Goal: Task Accomplishment & Management: Use online tool/utility

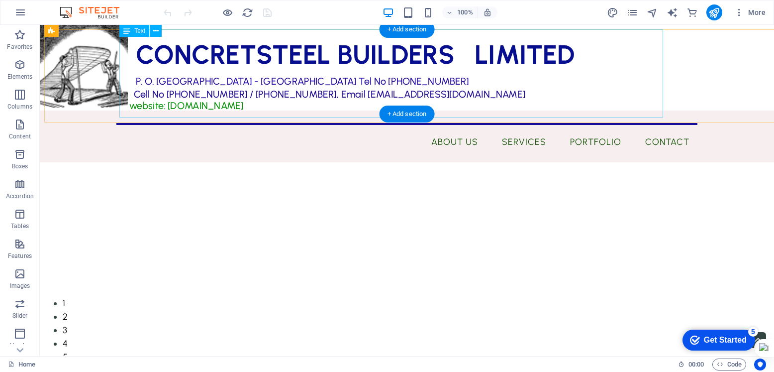
click at [135, 102] on div "CONCRETSTEEL BUILDERS LIMITED P. O. [GEOGRAPHIC_DATA] - [GEOGRAPHIC_DATA] Tel N…" at bounding box center [394, 73] width 543 height 88
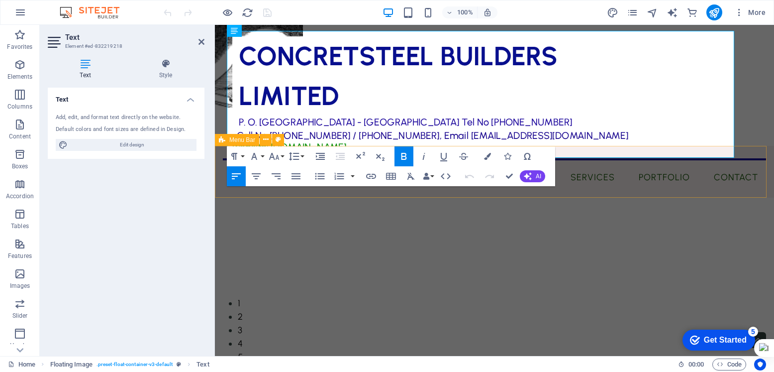
drag, startPoint x: 244, startPoint y: 142, endPoint x: 712, endPoint y: 172, distance: 469.2
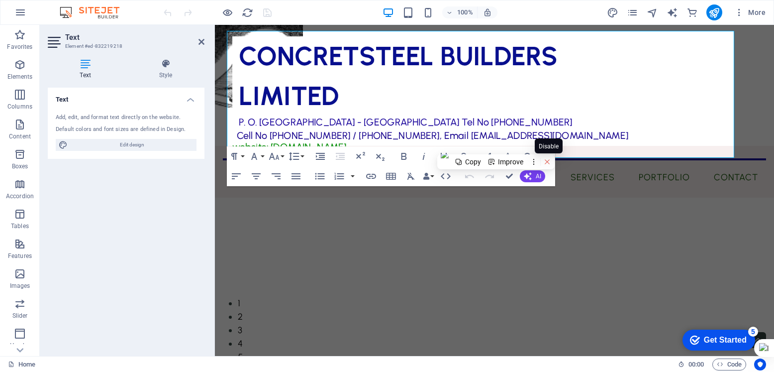
click at [551, 161] on icon at bounding box center [547, 161] width 7 height 7
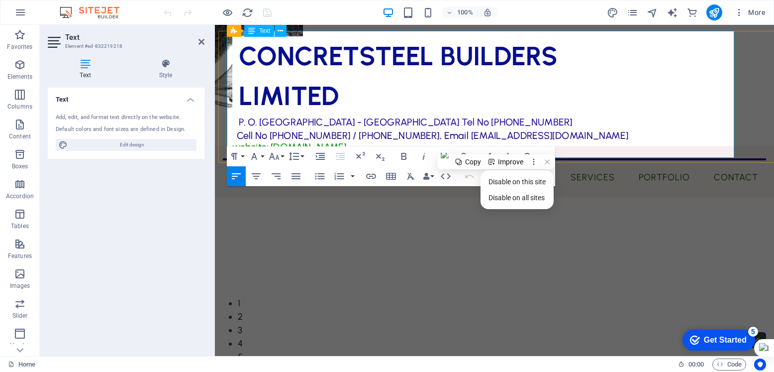
click at [593, 133] on p "Cell No [PHONE_NUMBER] / [PHONE_NUMBER], Email [EMAIL_ADDRESS][DOMAIN_NAME]" at bounding box center [446, 135] width 428 height 11
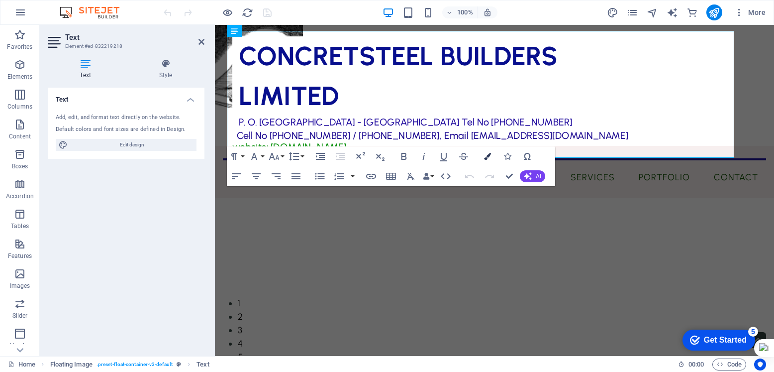
click at [490, 158] on icon "button" at bounding box center [487, 156] width 7 height 7
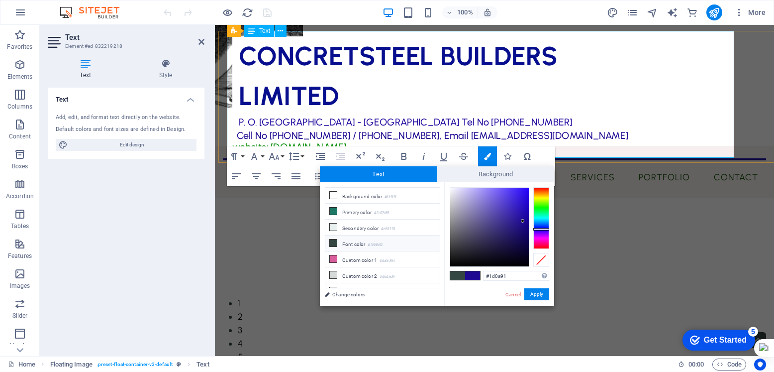
click at [583, 119] on p "P. O. [GEOGRAPHIC_DATA] - [GEOGRAPHIC_DATA] Tel No [PHONE_NUMBER]" at bounding box center [446, 122] width 428 height 15
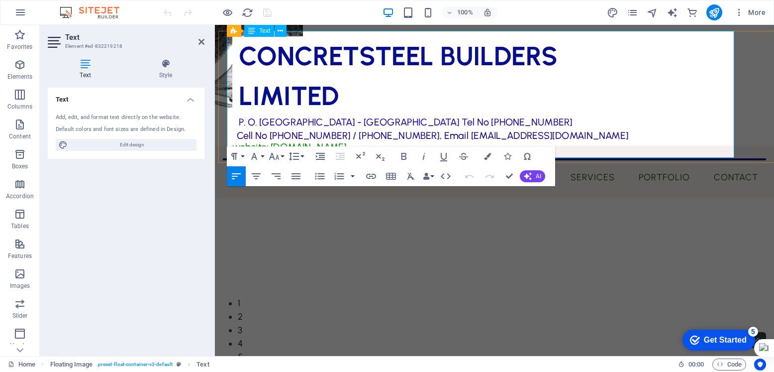
drag, startPoint x: 241, startPoint y: 144, endPoint x: 437, endPoint y: 144, distance: 196.0
click at [437, 144] on p "website: [DOMAIN_NAME]" at bounding box center [446, 146] width 428 height 11
click at [489, 159] on icon at bounding box center [487, 158] width 4 height 4
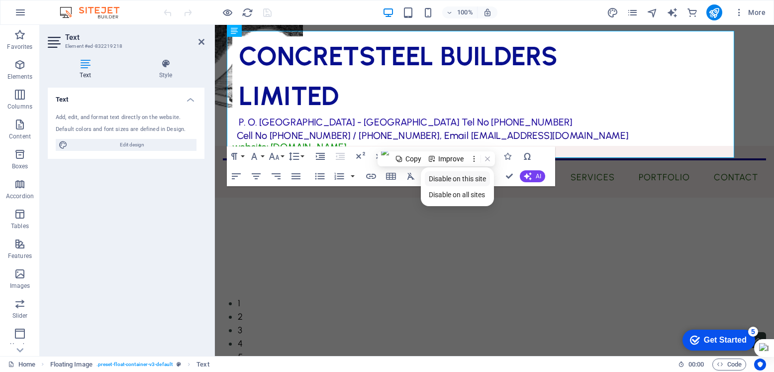
click at [448, 180] on span "Disable on this site" at bounding box center [457, 179] width 57 height 8
click at [483, 157] on button "Colors" at bounding box center [487, 156] width 19 height 20
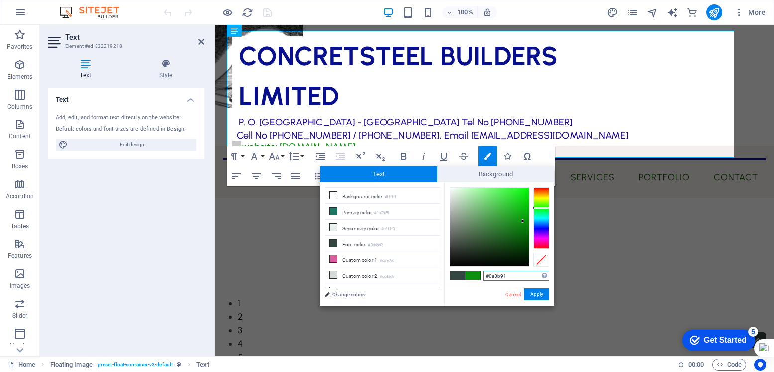
click at [545, 224] on div at bounding box center [541, 218] width 16 height 62
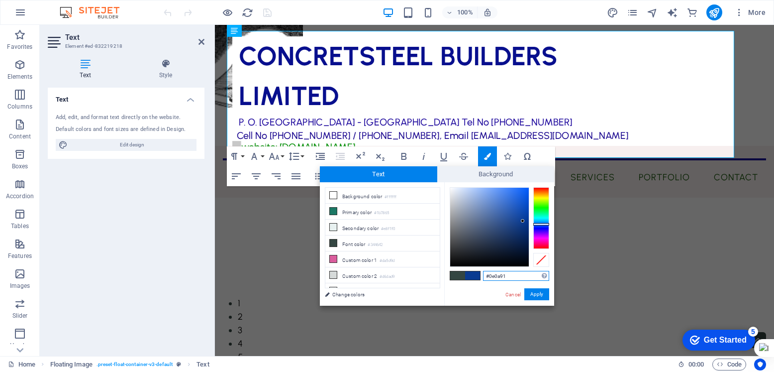
click at [544, 228] on div at bounding box center [541, 218] width 16 height 62
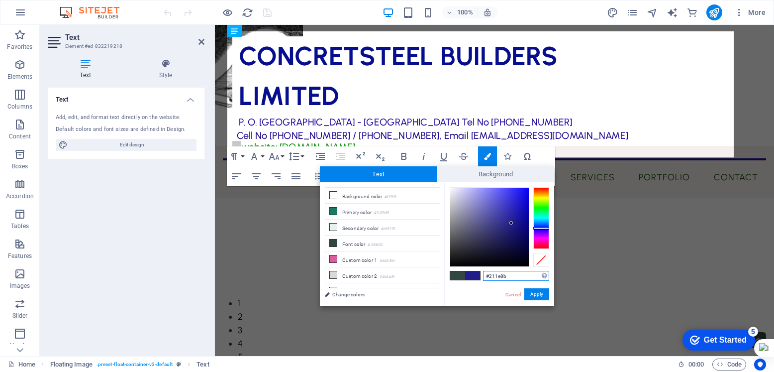
click at [511, 223] on div at bounding box center [489, 227] width 79 height 79
click at [522, 231] on div at bounding box center [489, 227] width 79 height 79
type input "#08055c"
click at [524, 237] on div at bounding box center [489, 227] width 79 height 79
click at [531, 296] on button "Apply" at bounding box center [536, 294] width 25 height 12
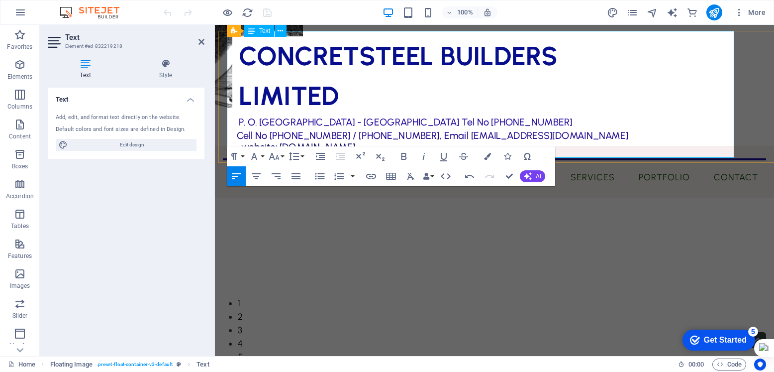
drag, startPoint x: 649, startPoint y: 57, endPoint x: 645, endPoint y: 69, distance: 13.1
click at [649, 58] on p "CONCRETSTEEL BUILDERS LIMITED" at bounding box center [446, 75] width 428 height 79
click at [630, 86] on p "CONCRETSTEEL BUILDERS LIMITED" at bounding box center [446, 75] width 428 height 79
click at [740, 99] on div "CONCRETSTEEL BUILDERS LIMITED P. O. [GEOGRAPHIC_DATA] - [GEOGRAPHIC_DATA] Tel N…" at bounding box center [523, 97] width 608 height 132
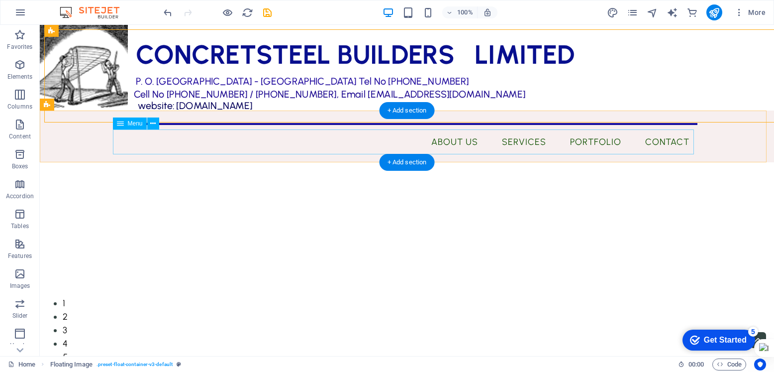
click at [429, 143] on nav "About Us Services Portfolio Contact" at bounding box center [406, 141] width 581 height 25
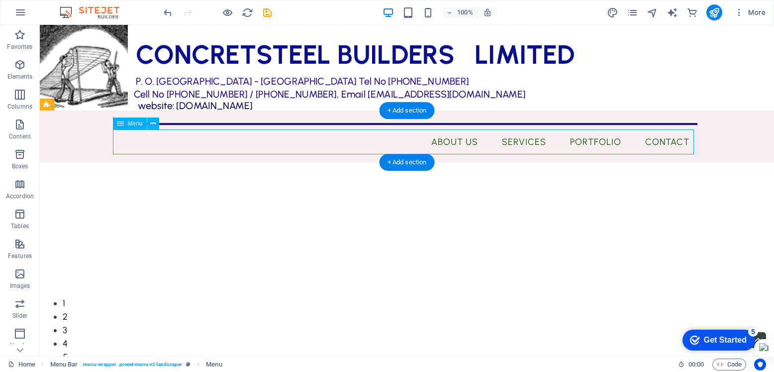
click at [429, 143] on nav "About Us Services Portfolio Contact" at bounding box center [406, 141] width 581 height 25
select select "1"
select select
select select "2"
select select
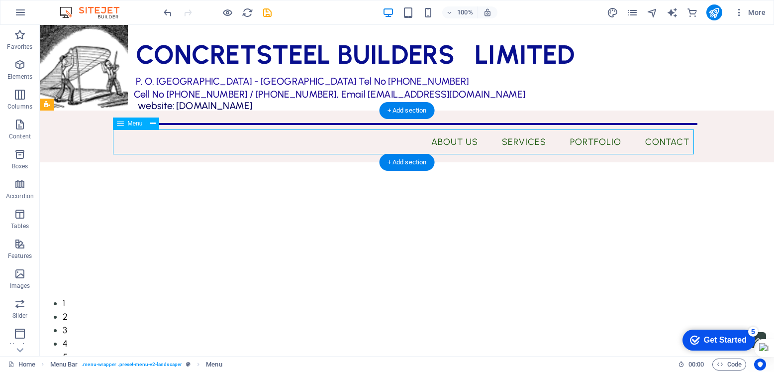
select select "3"
select select
select select "4"
select select
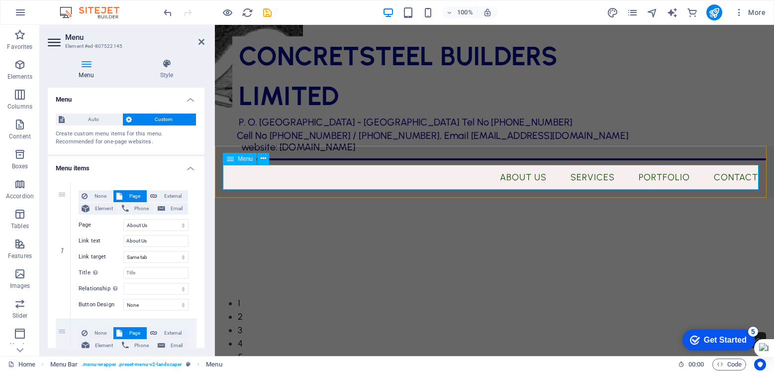
click at [496, 176] on nav "About Us Services Portfolio Contact" at bounding box center [494, 177] width 543 height 25
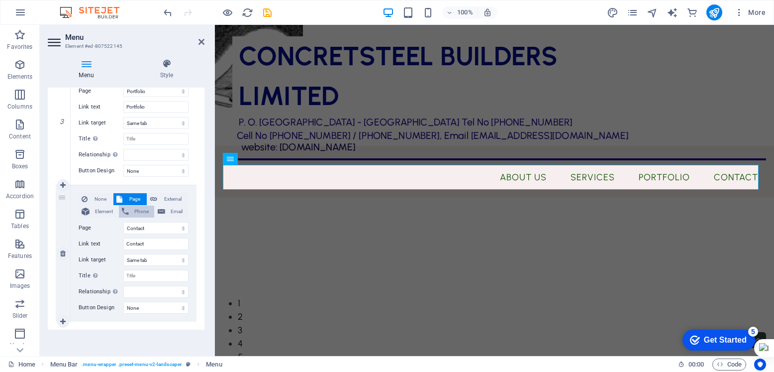
scroll to position [409, 0]
click at [716, 11] on icon "publish" at bounding box center [714, 12] width 11 height 11
